Goal: Communication & Community: Answer question/provide support

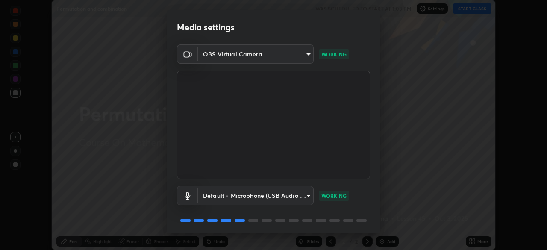
scroll to position [30, 0]
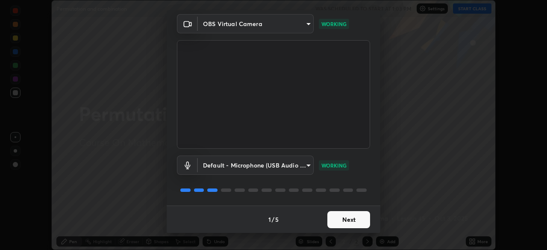
click at [354, 222] on button "Next" at bounding box center [348, 219] width 43 height 17
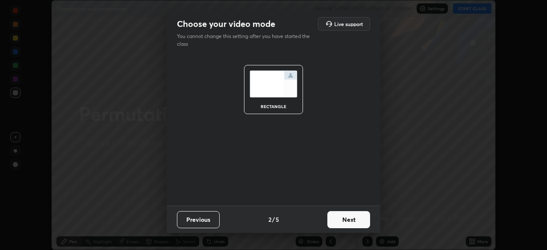
click at [354, 222] on button "Next" at bounding box center [348, 219] width 43 height 17
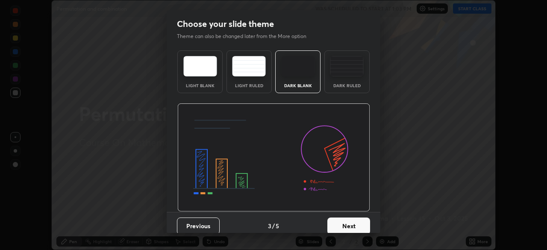
click at [354, 222] on button "Next" at bounding box center [348, 226] width 43 height 17
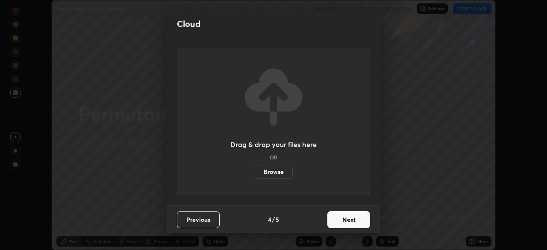
click at [352, 221] on button "Next" at bounding box center [348, 219] width 43 height 17
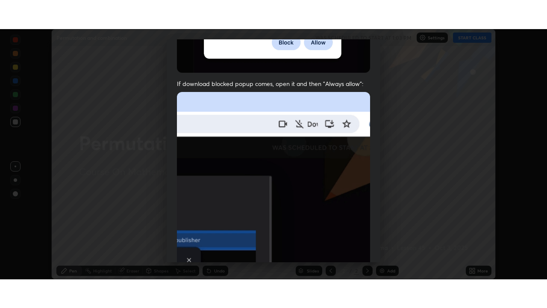
scroll to position [205, 0]
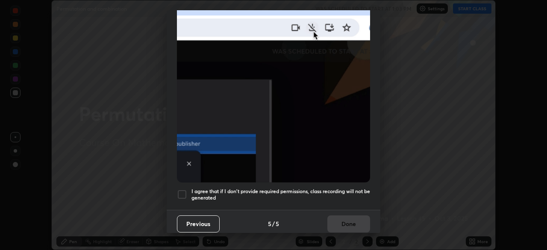
click at [180, 192] on div at bounding box center [182, 194] width 10 height 10
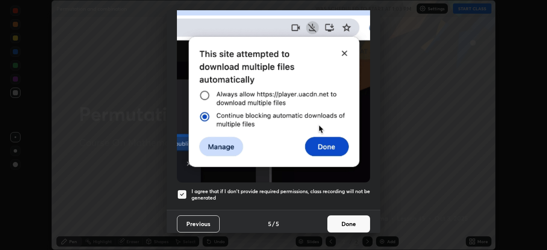
click at [347, 218] on button "Done" at bounding box center [348, 223] width 43 height 17
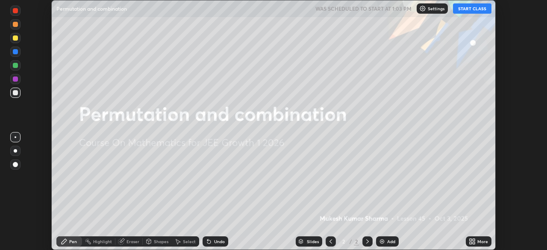
click at [470, 12] on button "START CLASS" at bounding box center [472, 8] width 38 height 10
click at [382, 242] on img at bounding box center [382, 241] width 7 height 7
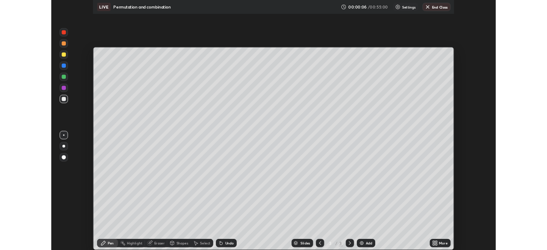
scroll to position [308, 547]
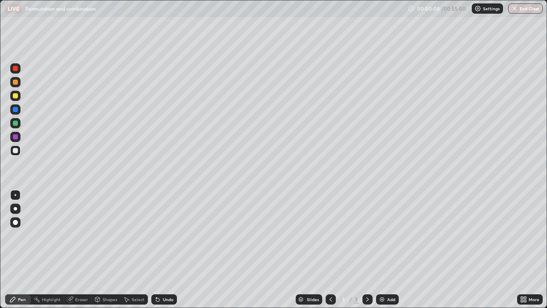
click at [526, 250] on icon at bounding box center [523, 299] width 7 height 7
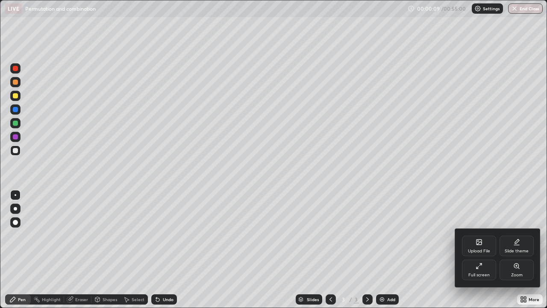
click at [478, 250] on icon at bounding box center [479, 265] width 7 height 7
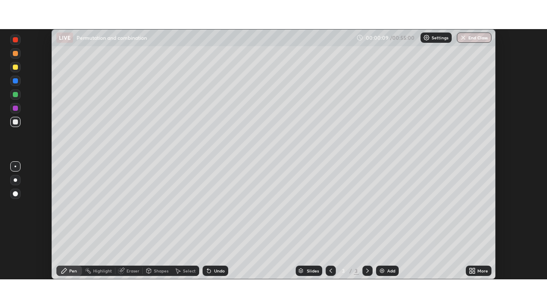
scroll to position [42489, 42192]
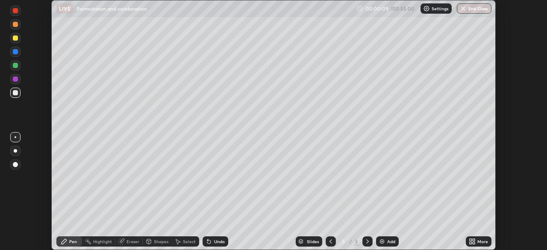
click at [480, 224] on div "Upload File Slide theme Full screen Zoom" at bounding box center [509, 213] width 64 height 33
click at [517, 35] on div "Setting up your live class" at bounding box center [273, 125] width 547 height 250
click at [473, 240] on icon at bounding box center [474, 240] width 2 height 2
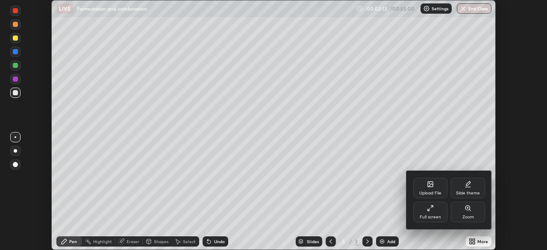
click at [430, 210] on icon at bounding box center [430, 208] width 7 height 7
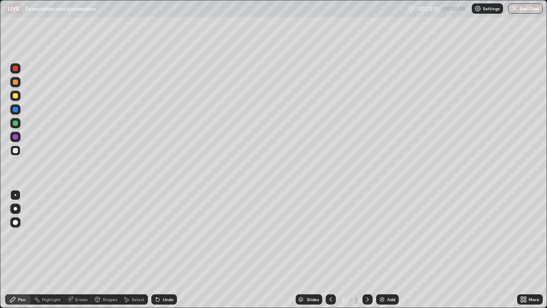
scroll to position [308, 547]
click at [22, 250] on div "Pen" at bounding box center [22, 299] width 8 height 4
click at [15, 95] on div at bounding box center [15, 95] width 5 height 5
click at [15, 209] on div at bounding box center [15, 208] width 3 height 3
click at [166, 250] on div "Undo" at bounding box center [168, 299] width 11 height 4
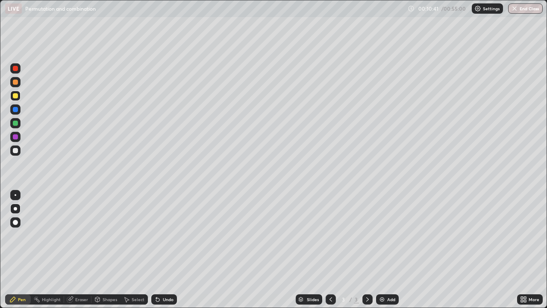
click at [381, 250] on img at bounding box center [382, 299] width 7 height 7
click at [383, 250] on img at bounding box center [382, 299] width 7 height 7
click at [166, 250] on div "Undo" at bounding box center [168, 299] width 11 height 4
click at [168, 250] on div "Undo" at bounding box center [168, 299] width 11 height 4
click at [168, 250] on div "Undo" at bounding box center [164, 299] width 26 height 10
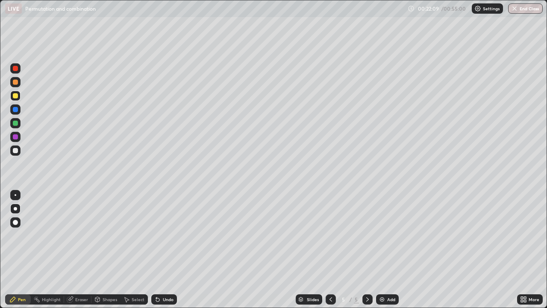
click at [170, 250] on div "Undo" at bounding box center [164, 299] width 26 height 10
click at [163, 250] on div "Undo" at bounding box center [164, 299] width 26 height 10
click at [77, 250] on div "Eraser" at bounding box center [81, 299] width 13 height 4
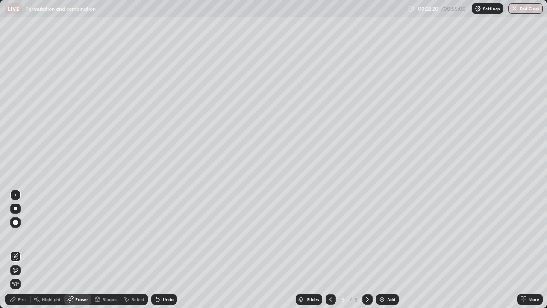
click at [17, 250] on div "Pen" at bounding box center [18, 299] width 26 height 10
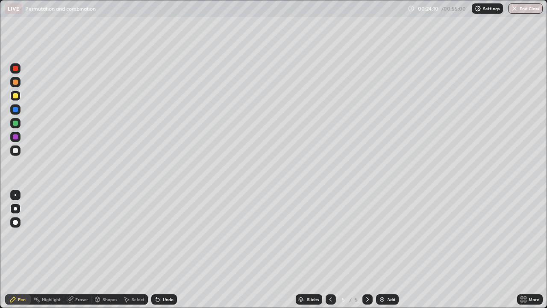
click at [163, 250] on div "Undo" at bounding box center [168, 299] width 11 height 4
click at [165, 250] on div "Undo" at bounding box center [168, 299] width 11 height 4
click at [168, 250] on div "Undo" at bounding box center [164, 299] width 26 height 10
click at [166, 250] on div "Undo" at bounding box center [168, 299] width 11 height 4
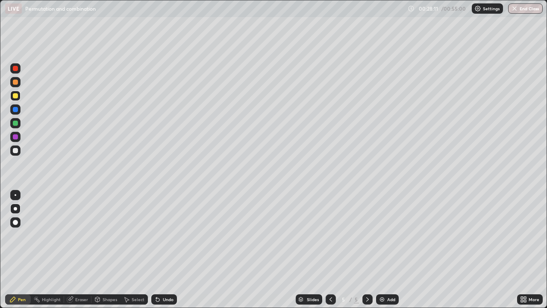
click at [164, 250] on div "Undo" at bounding box center [168, 299] width 11 height 4
click at [168, 250] on div "Undo" at bounding box center [168, 299] width 11 height 4
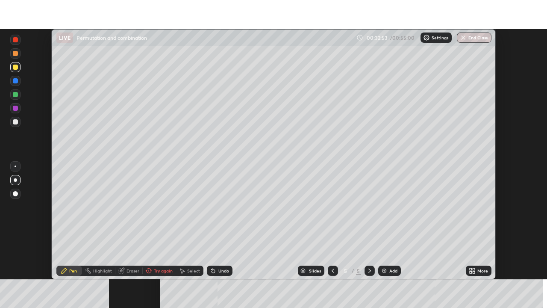
scroll to position [250, 547]
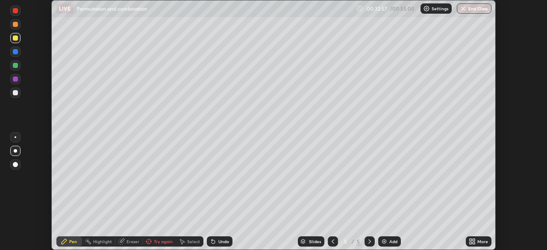
click at [473, 242] on icon at bounding box center [474, 243] width 2 height 2
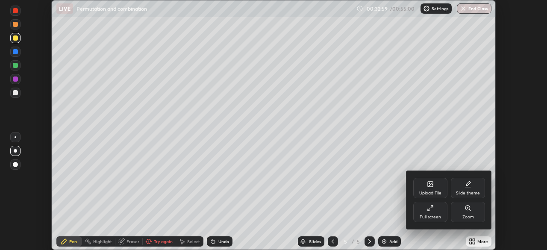
click at [432, 188] on icon at bounding box center [430, 184] width 7 height 7
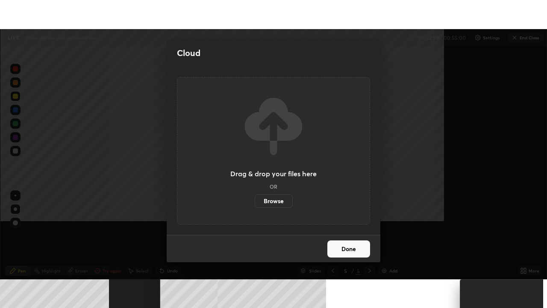
scroll to position [308, 547]
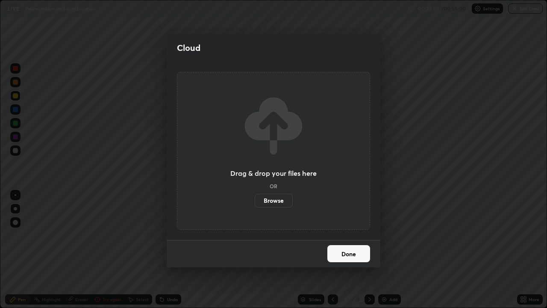
click at [344, 250] on button "Done" at bounding box center [348, 253] width 43 height 17
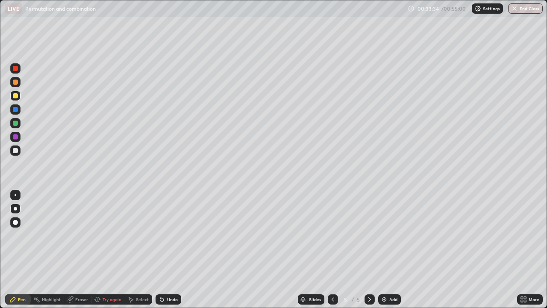
click at [25, 250] on div "Pen" at bounding box center [22, 299] width 8 height 4
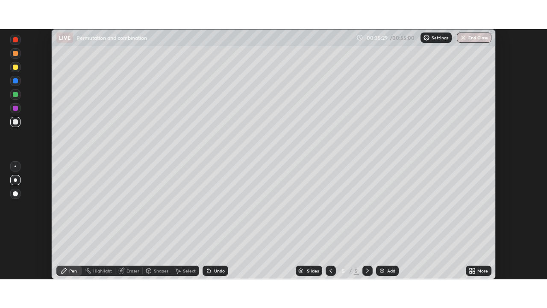
scroll to position [250, 547]
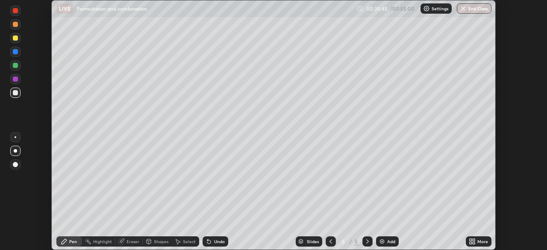
click at [474, 243] on icon at bounding box center [474, 243] width 2 height 2
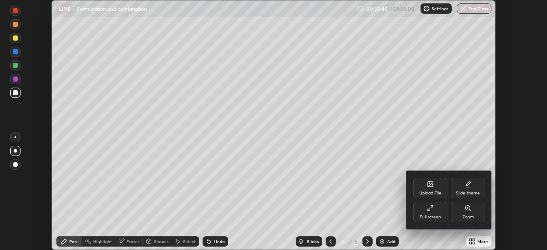
click at [431, 208] on icon at bounding box center [430, 208] width 7 height 7
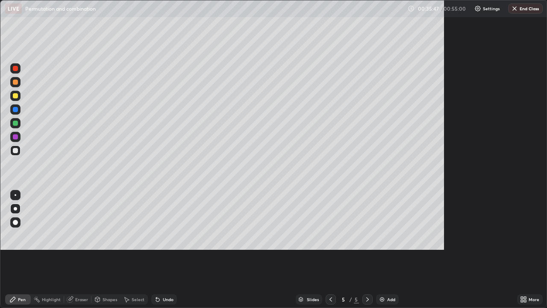
scroll to position [308, 547]
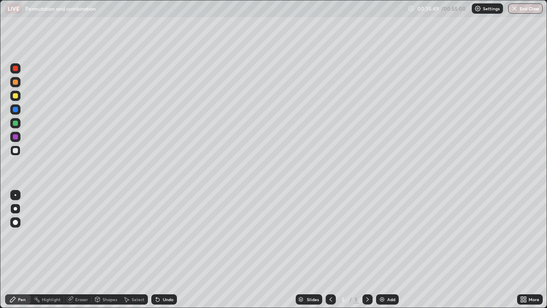
click at [14, 97] on div at bounding box center [15, 95] width 5 height 5
click at [385, 250] on div "Add" at bounding box center [387, 299] width 23 height 10
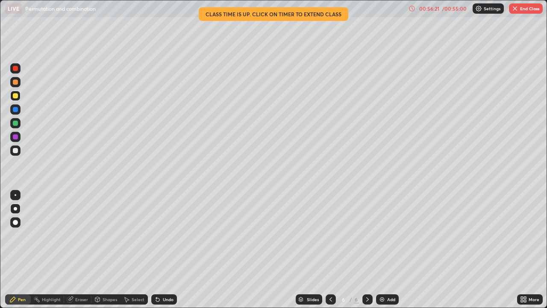
click at [163, 250] on div "Undo" at bounding box center [168, 299] width 11 height 4
click at [166, 250] on div "Undo" at bounding box center [168, 299] width 11 height 4
click at [168, 250] on div "Undo" at bounding box center [168, 299] width 11 height 4
click at [167, 250] on div "Undo" at bounding box center [168, 299] width 11 height 4
click at [166, 250] on div "Undo" at bounding box center [168, 299] width 11 height 4
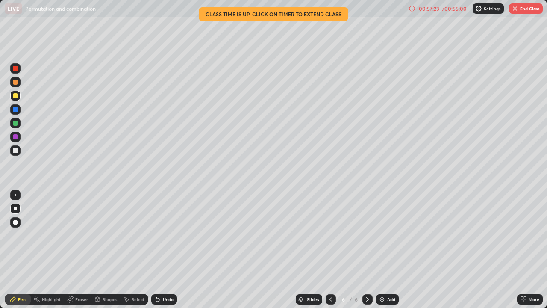
click at [468, 250] on div "Slides 6 / 6 Add" at bounding box center [347, 299] width 340 height 17
click at [472, 250] on div "Slides 6 / 6 Add" at bounding box center [347, 299] width 340 height 17
click at [76, 250] on div "Eraser" at bounding box center [77, 299] width 27 height 10
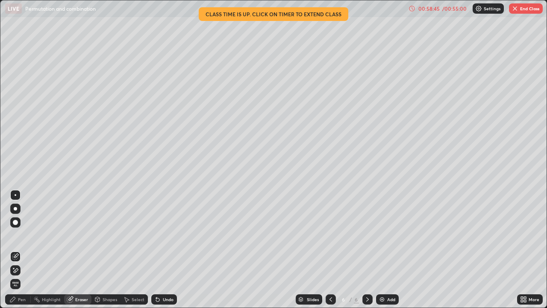
click at [521, 11] on button "End Class" at bounding box center [526, 8] width 34 height 10
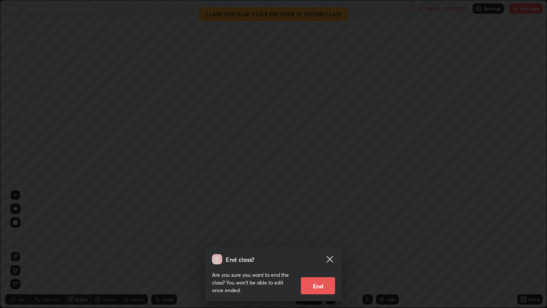
click at [331, 250] on icon at bounding box center [330, 259] width 10 height 10
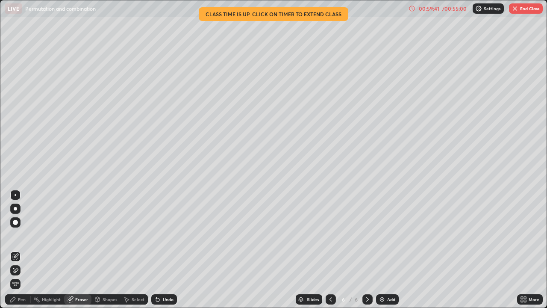
click at [529, 9] on button "End Class" at bounding box center [526, 8] width 34 height 10
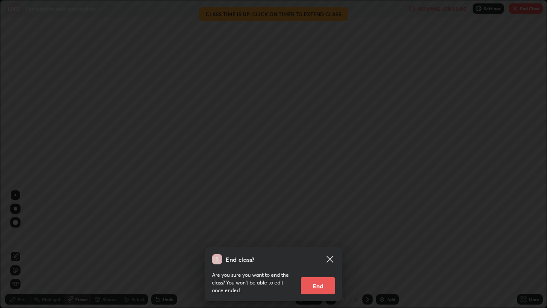
click at [314, 250] on button "End" at bounding box center [318, 285] width 34 height 17
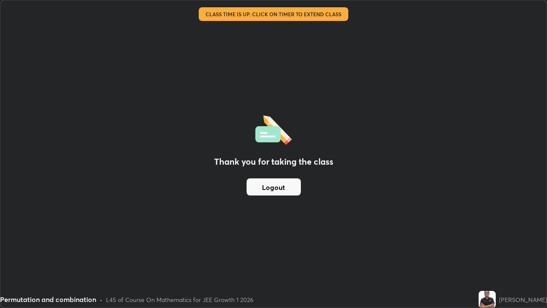
click at [262, 187] on button "Logout" at bounding box center [274, 186] width 54 height 17
